Goal: Information Seeking & Learning: Learn about a topic

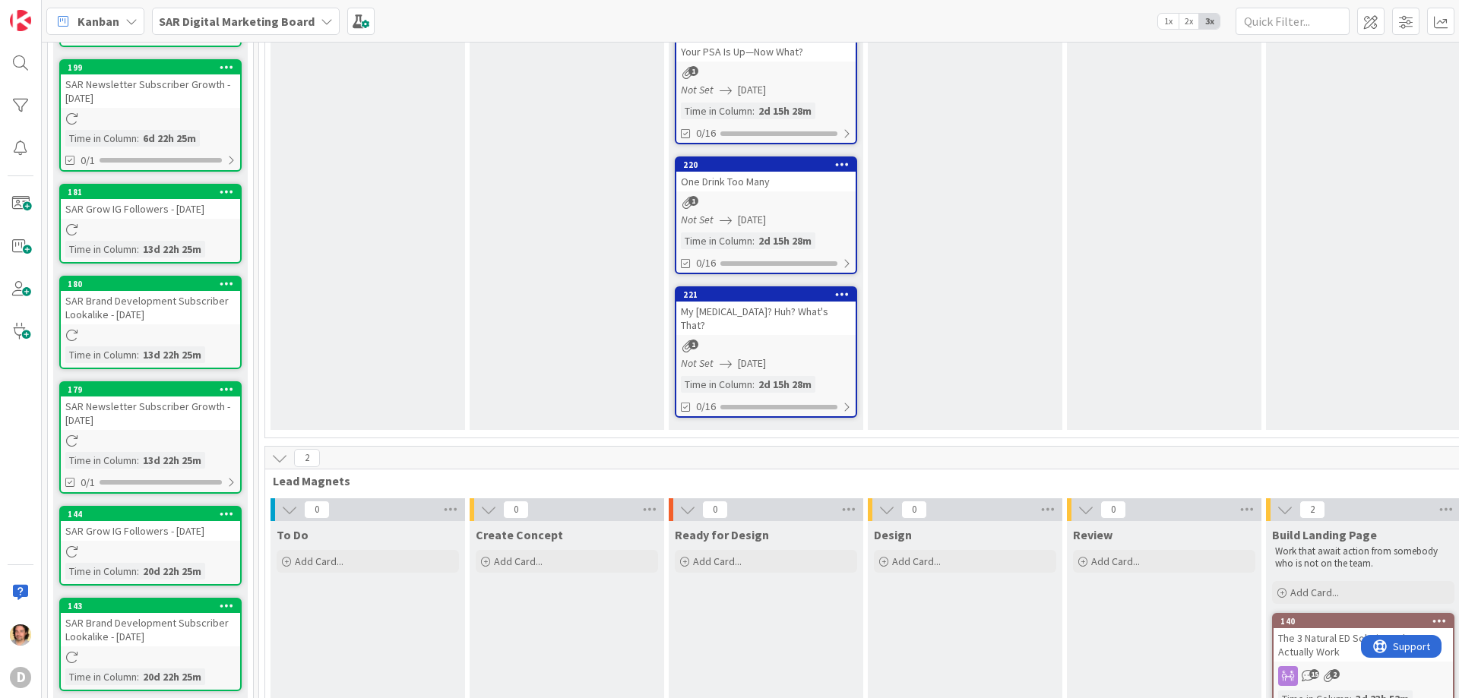
scroll to position [304, 0]
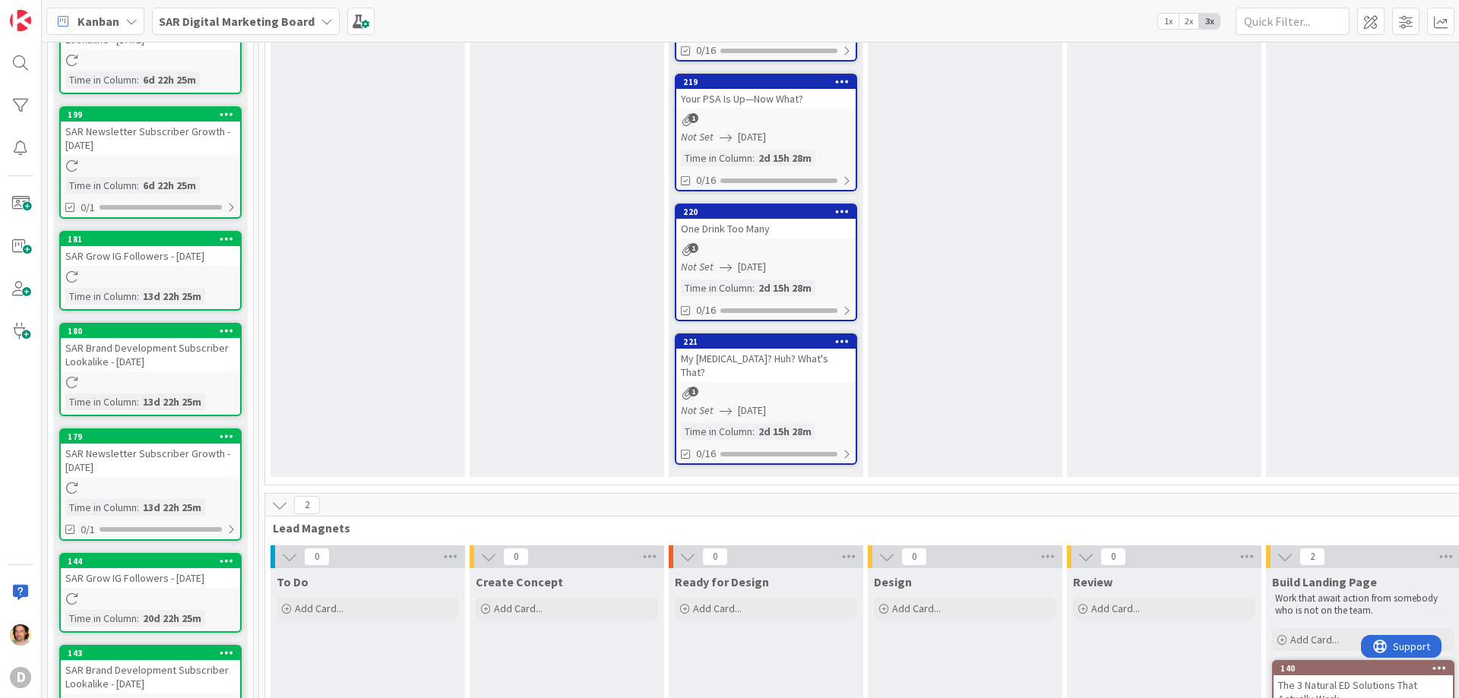
click at [800, 356] on div "My [MEDICAL_DATA]? Huh? What's That?" at bounding box center [765, 365] width 179 height 33
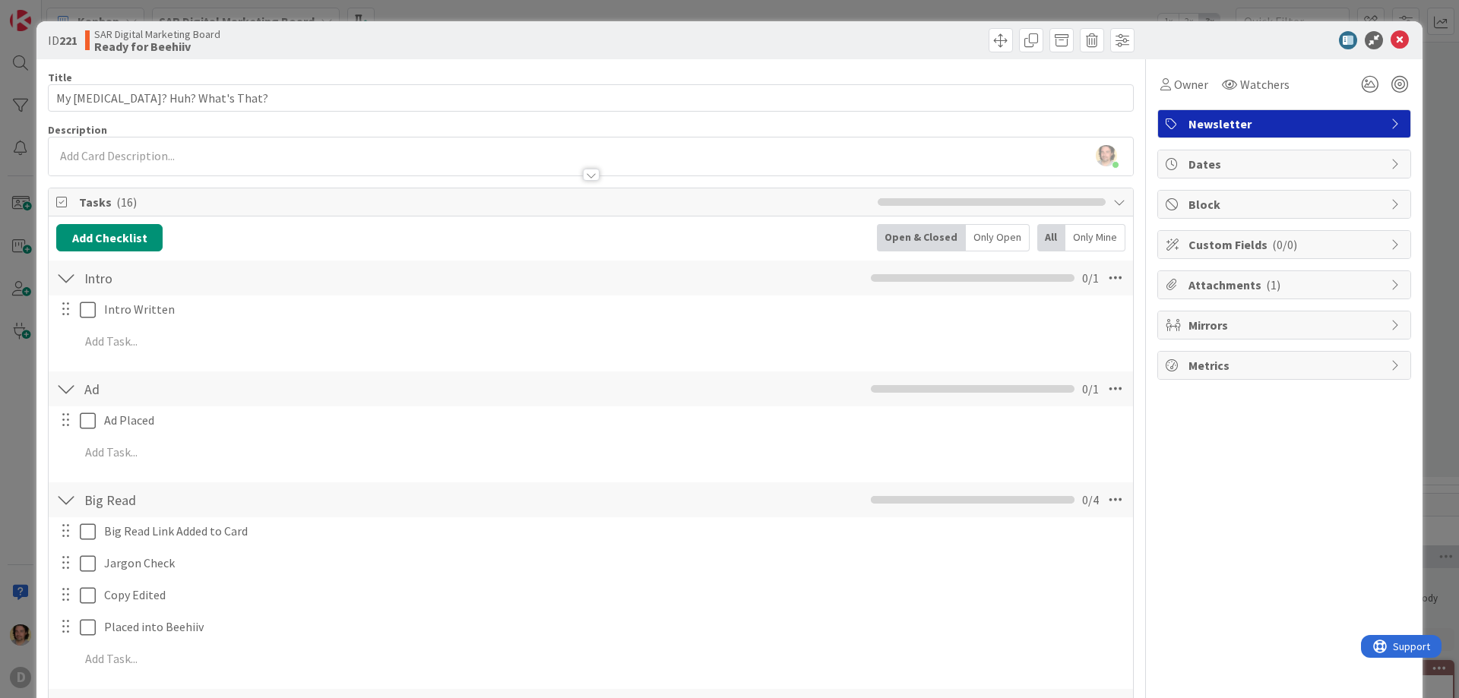
click at [1390, 281] on icon at bounding box center [1396, 285] width 12 height 12
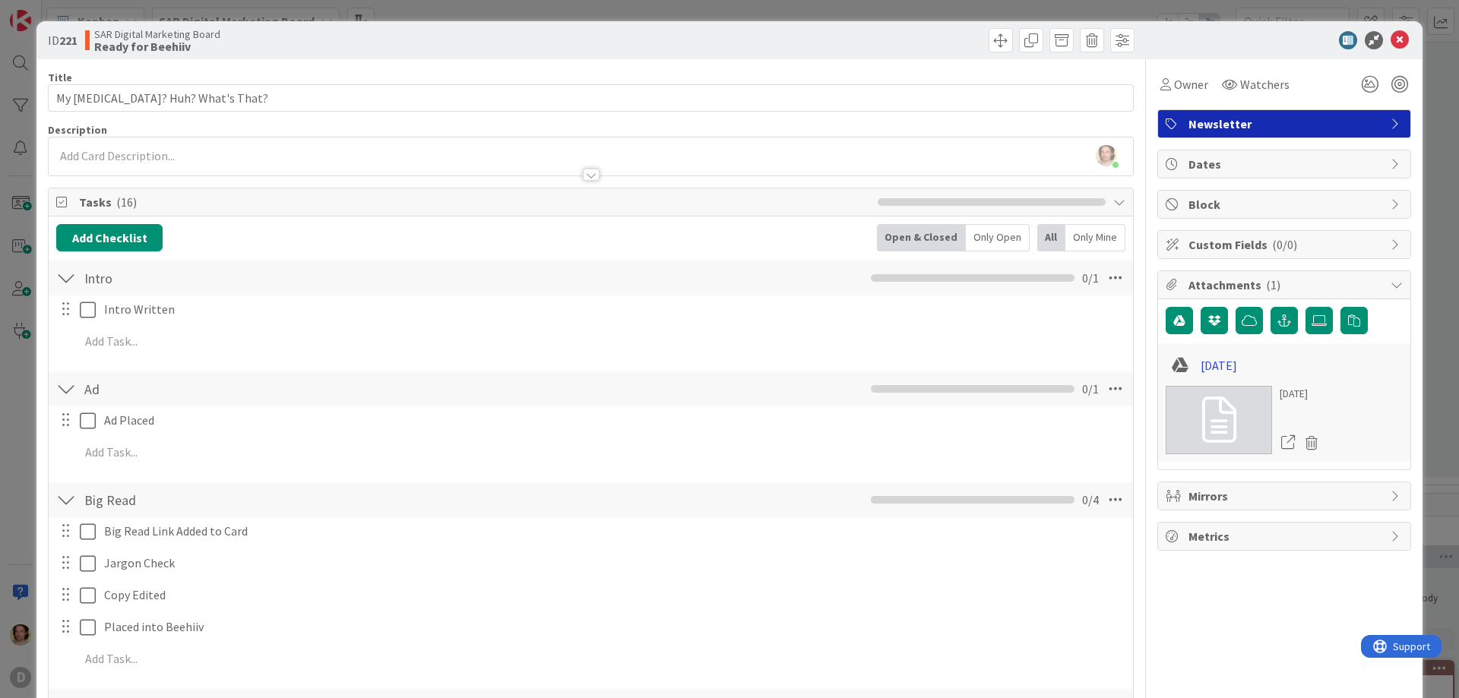
click at [1226, 365] on link "[DATE]" at bounding box center [1218, 365] width 36 height 18
click at [1390, 43] on icon at bounding box center [1399, 40] width 18 height 18
